Goal: Transaction & Acquisition: Book appointment/travel/reservation

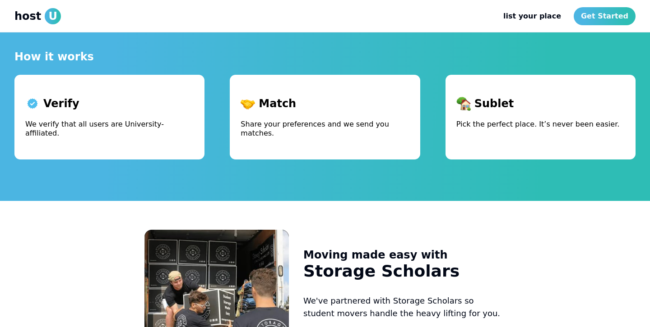
scroll to position [315, 0]
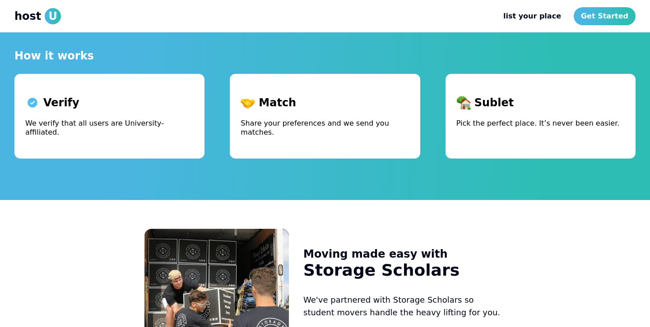
click at [340, 140] on div "Match Share your preferences and we send you matches." at bounding box center [325, 116] width 190 height 85
click at [538, 143] on div "Sublet Pick the perfect place. It’s never been easier." at bounding box center [540, 116] width 190 height 85
click at [157, 120] on p "We verify that all users are University-affiliated." at bounding box center [109, 128] width 168 height 18
click at [386, 123] on p "Share your preferences and we send you matches." at bounding box center [324, 128] width 168 height 18
click at [625, 123] on div "Sublet Pick the perfect place. It’s never been easier." at bounding box center [540, 116] width 190 height 85
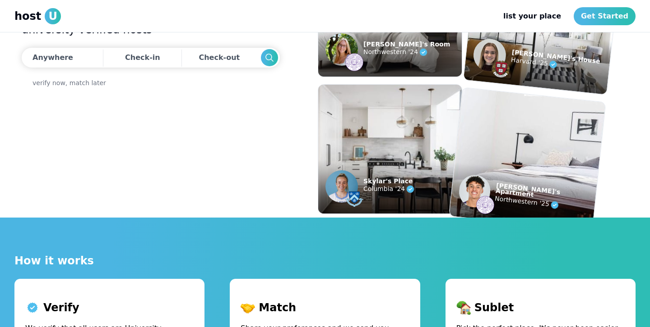
scroll to position [0, 0]
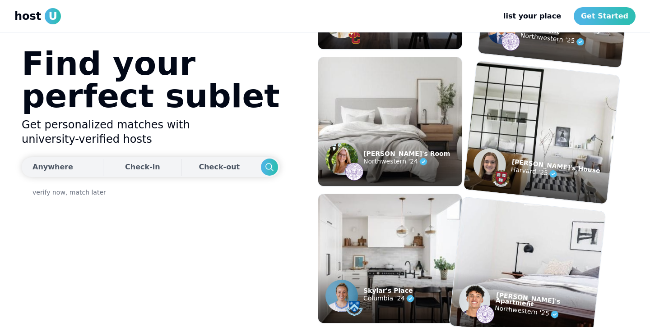
click at [44, 163] on div "Anywhere" at bounding box center [52, 167] width 41 height 11
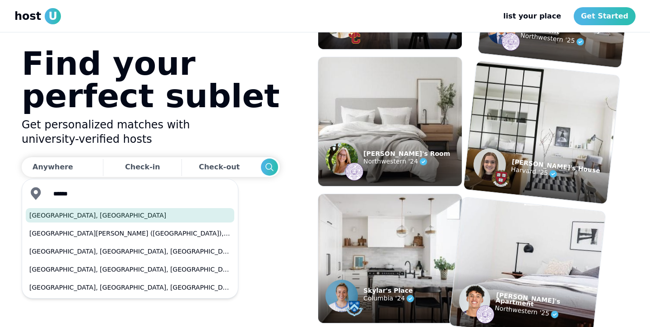
click at [60, 217] on button "[GEOGRAPHIC_DATA], [GEOGRAPHIC_DATA]" at bounding box center [130, 215] width 208 height 14
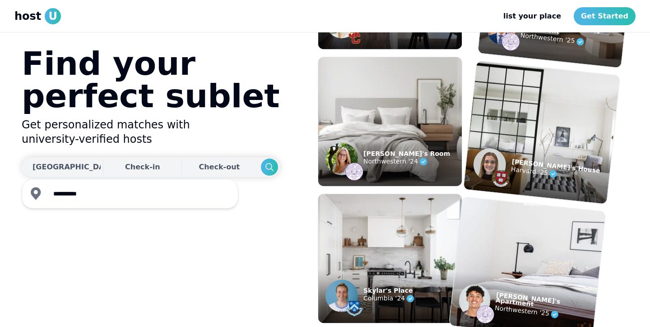
type input "**********"
click at [125, 162] on div "Check-in" at bounding box center [142, 167] width 35 height 18
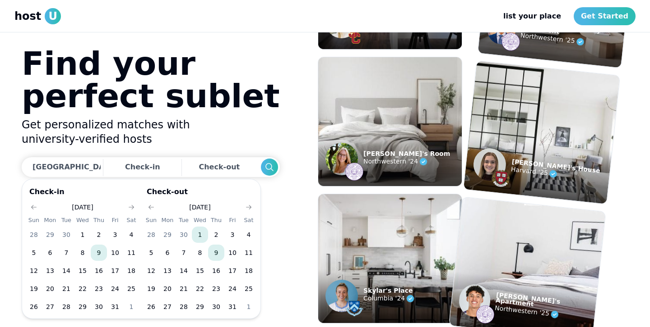
click at [203, 231] on button "1" at bounding box center [200, 235] width 16 height 16
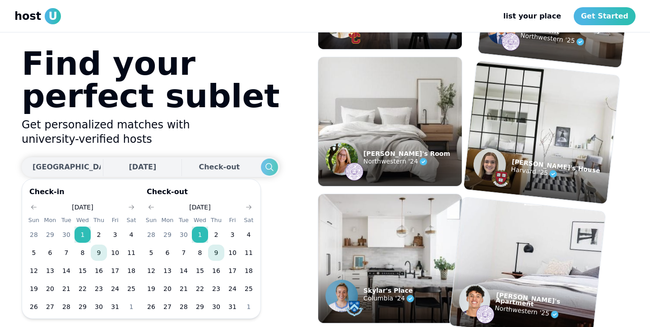
click at [264, 162] on icon "Search" at bounding box center [269, 167] width 11 height 11
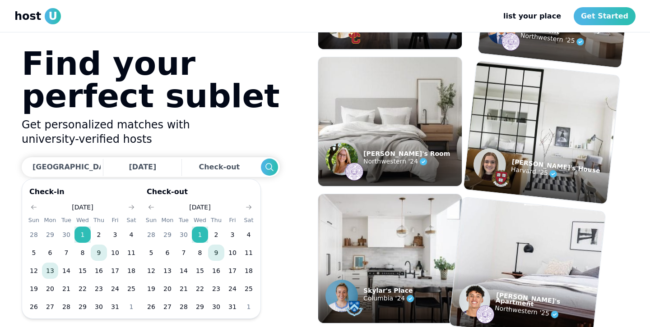
click at [56, 272] on button "13" at bounding box center [50, 271] width 16 height 16
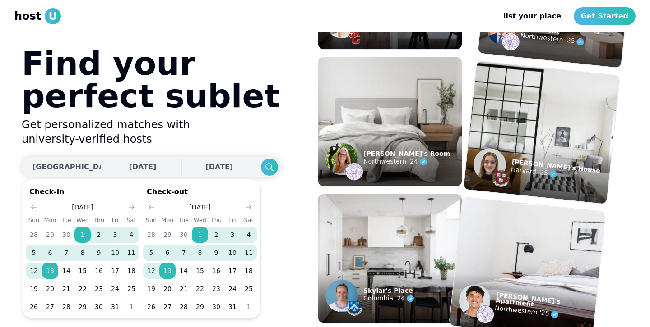
click at [129, 166] on span "[DATE]" at bounding box center [143, 167] width 28 height 9
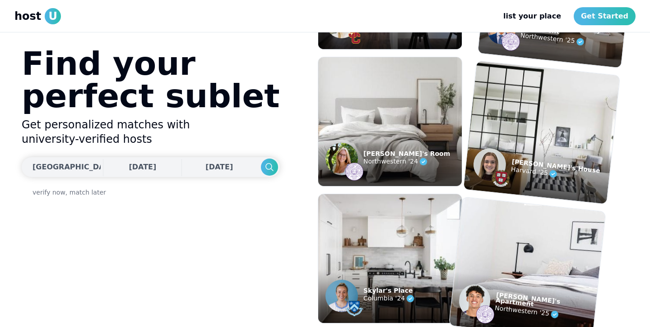
click at [129, 166] on span "[DATE]" at bounding box center [143, 167] width 28 height 9
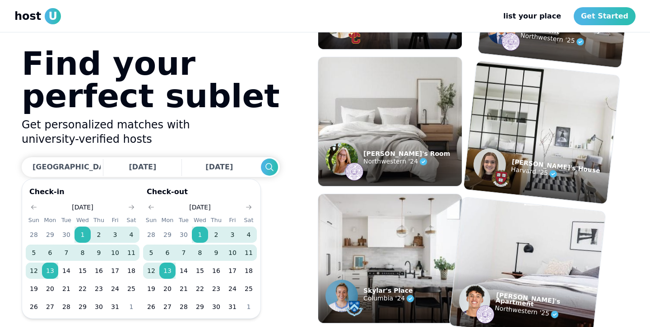
click at [54, 268] on button "13" at bounding box center [50, 271] width 16 height 16
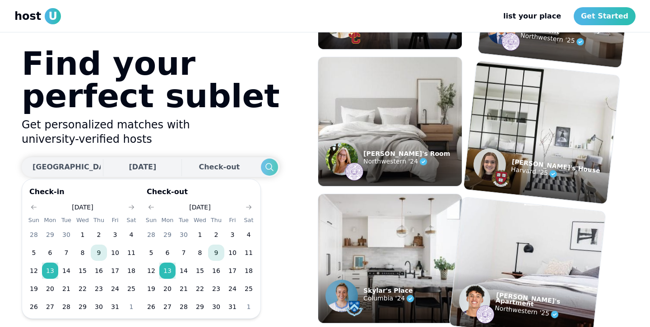
click at [264, 168] on icon "Search" at bounding box center [269, 167] width 11 height 11
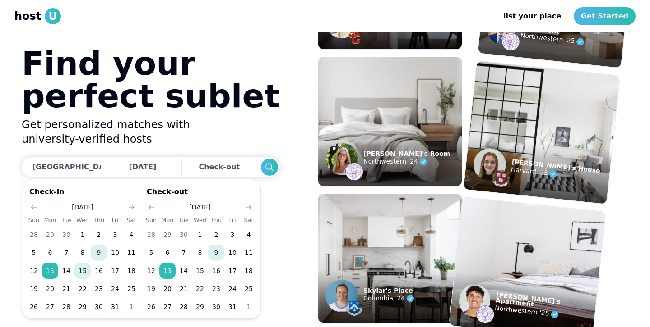
click at [85, 269] on button "15" at bounding box center [82, 271] width 16 height 16
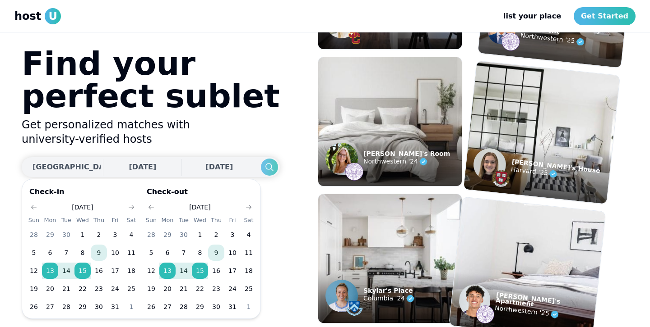
click at [264, 165] on icon "Search" at bounding box center [269, 167] width 11 height 11
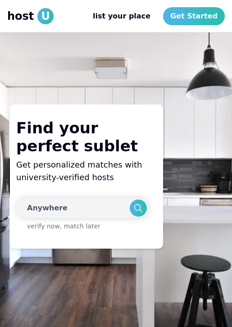
click at [96, 212] on button "Anywhere" at bounding box center [72, 208] width 113 height 20
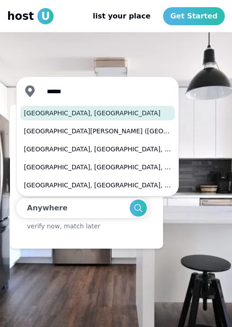
click at [78, 113] on button "[GEOGRAPHIC_DATA], [GEOGRAPHIC_DATA]" at bounding box center [97, 113] width 155 height 14
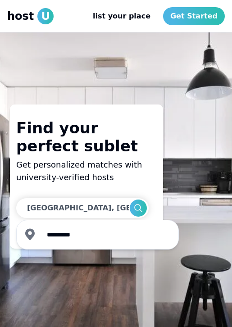
click at [101, 231] on input "**********" at bounding box center [105, 235] width 128 height 18
click at [105, 235] on input "**********" at bounding box center [105, 235] width 128 height 18
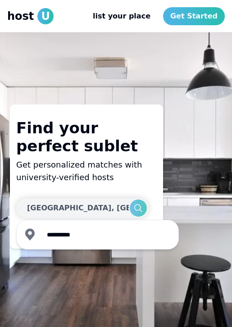
type input "**********"
click at [136, 212] on icon "Search" at bounding box center [138, 208] width 11 height 11
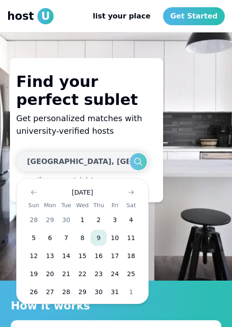
scroll to position [48, 0]
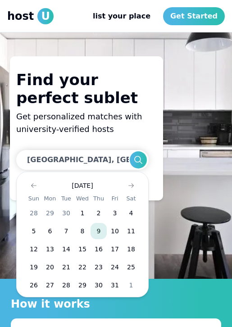
click at [199, 174] on section "Find your perfect sublet Get personalized matches with university-verified host…" at bounding box center [116, 128] width 212 height 144
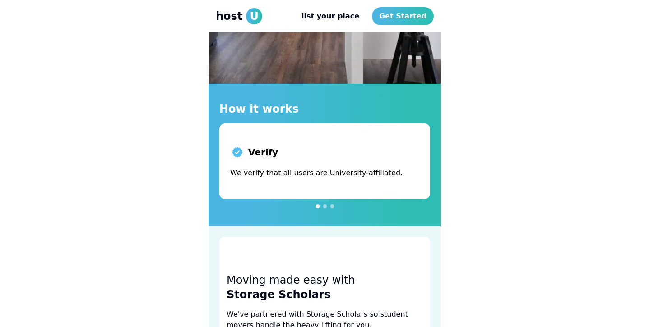
scroll to position [310, 0]
